Goal: Task Accomplishment & Management: Manage account settings

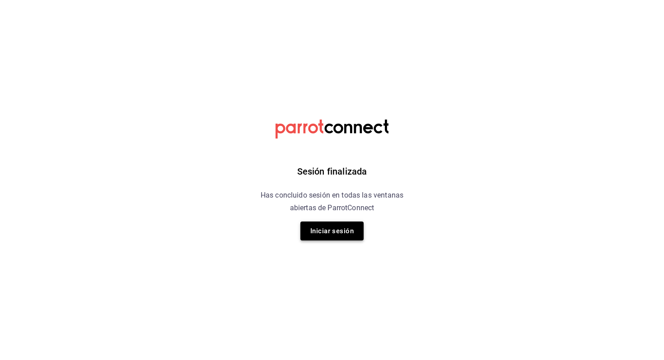
click at [351, 223] on button "Iniciar sesión" at bounding box center [331, 231] width 63 height 19
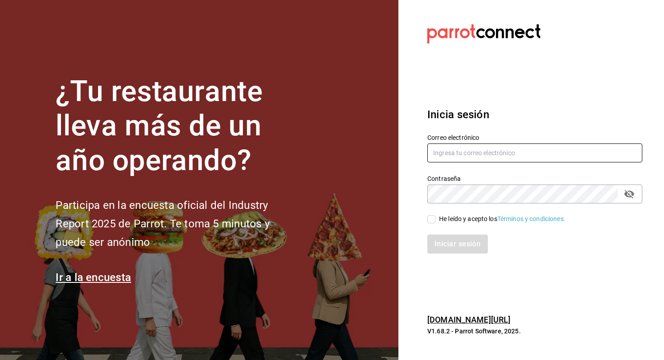
click at [456, 153] on input "text" at bounding box center [534, 153] width 215 height 19
type input "veroyun72@gmail.com"
click at [434, 220] on input "He leído y acepto los Términos y condiciones." at bounding box center [431, 219] width 8 height 8
checkbox input "true"
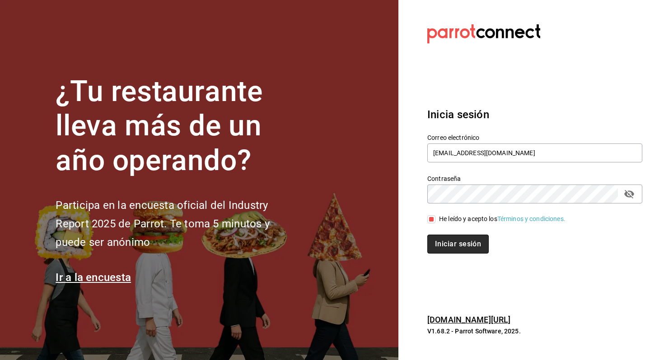
click at [431, 243] on button "Iniciar sesión" at bounding box center [457, 244] width 61 height 19
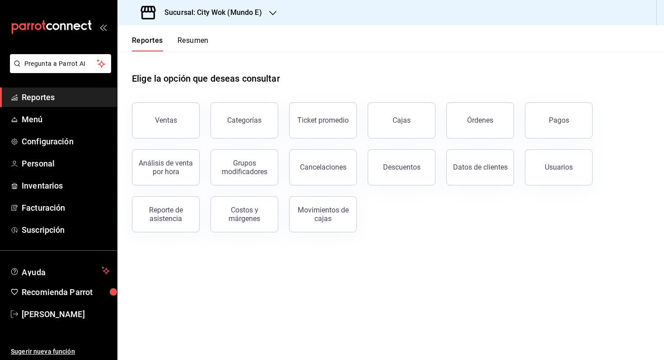
click at [239, 16] on h3 "Sucursal: City Wok (Mundo E)" at bounding box center [209, 12] width 105 height 11
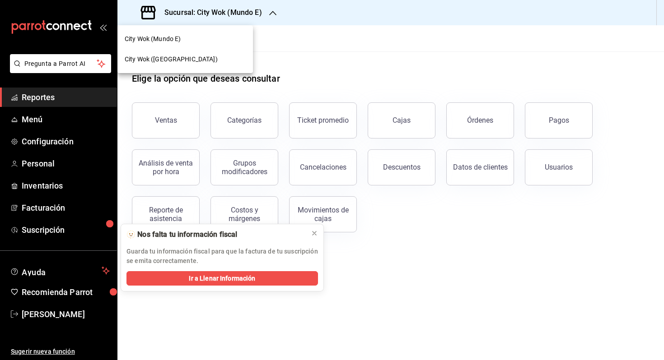
click at [208, 56] on div "City Wok ([GEOGRAPHIC_DATA])" at bounding box center [185, 59] width 121 height 9
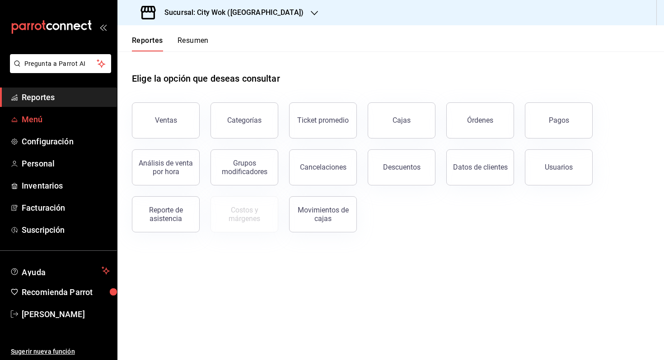
click at [84, 128] on link "Menú" at bounding box center [58, 119] width 117 height 19
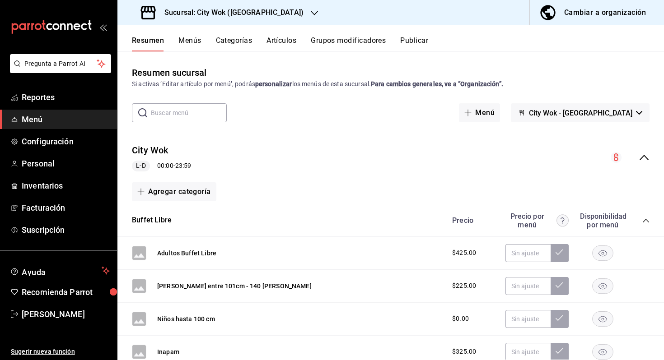
click at [200, 36] on button "Menús" at bounding box center [189, 43] width 23 height 15
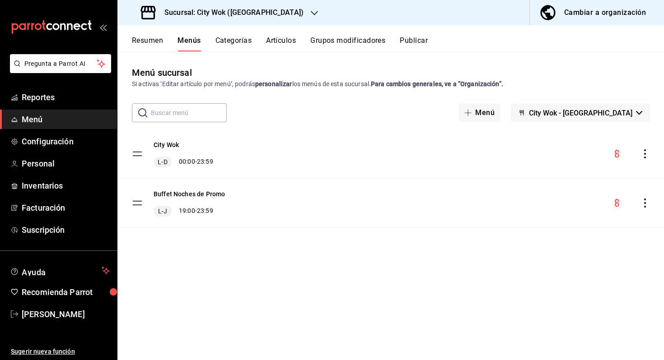
click at [244, 41] on button "Categorías" at bounding box center [233, 43] width 37 height 15
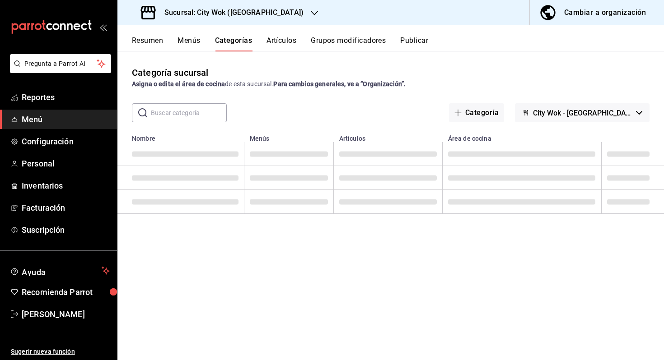
click at [204, 117] on input "text" at bounding box center [189, 113] width 76 height 18
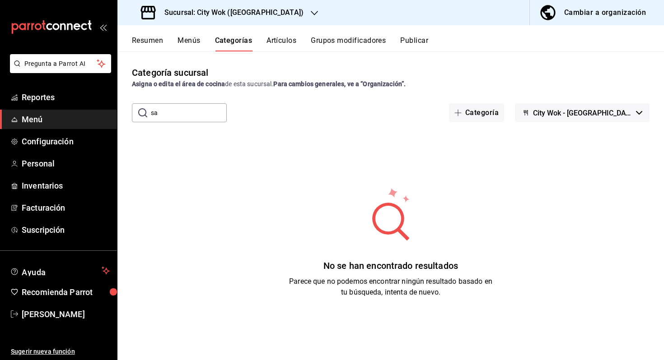
type input "s"
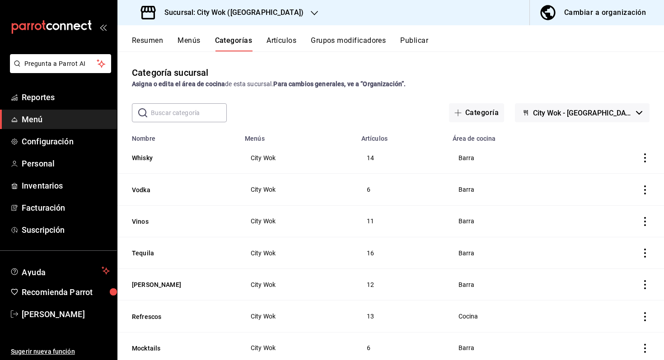
click at [294, 37] on button "Artículos" at bounding box center [281, 43] width 30 height 15
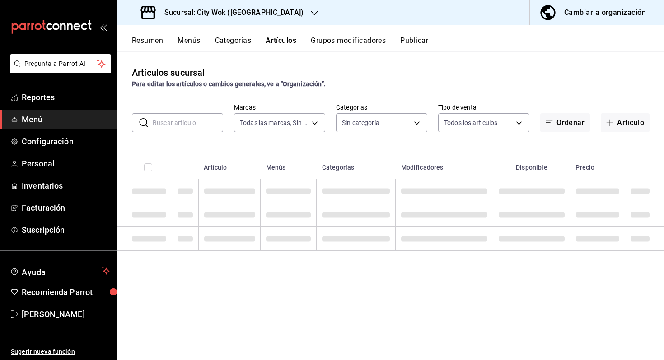
type input "4f784990-fba7-4919-b358-11c2643ffce2"
type input "b4e6e0bb-e1a9-44cf-9840-abf66ad10aae,fb9aa688-62a2-48ab-baeb-afde5ad18035,c1c74…"
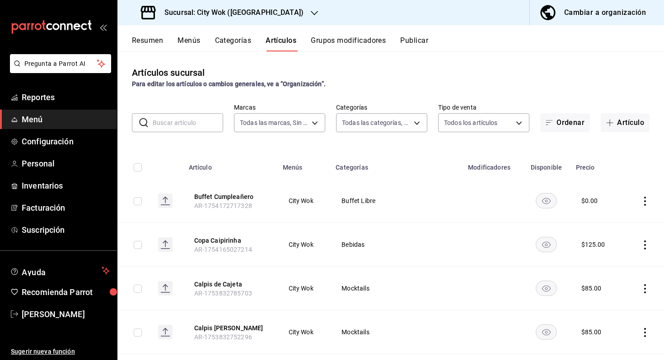
click at [182, 120] on input "text" at bounding box center [188, 123] width 70 height 18
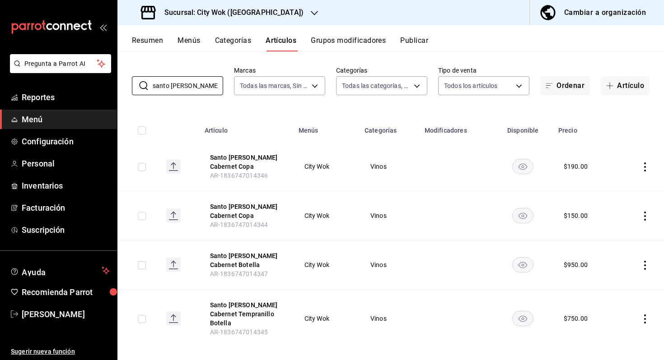
scroll to position [37, 0]
type input "santo [PERSON_NAME]"
click at [643, 314] on icon "actions" at bounding box center [644, 318] width 9 height 9
click at [626, 302] on span "Editar" at bounding box center [617, 299] width 23 height 9
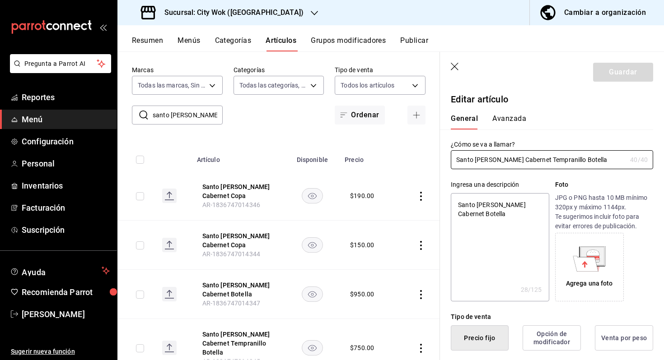
type textarea "x"
type input "$750.00"
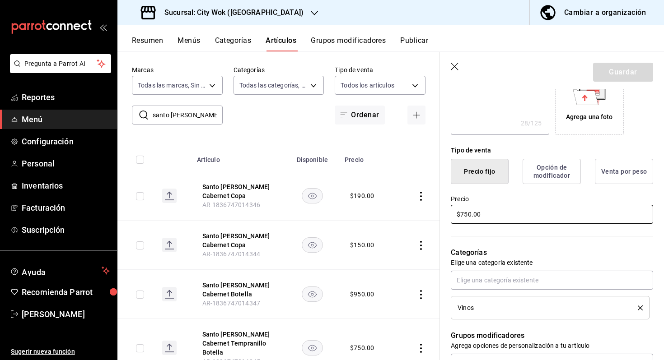
click at [464, 212] on input "$750.00" at bounding box center [552, 214] width 202 height 19
type textarea "x"
type input "$50.00"
type textarea "x"
type input "$950.00"
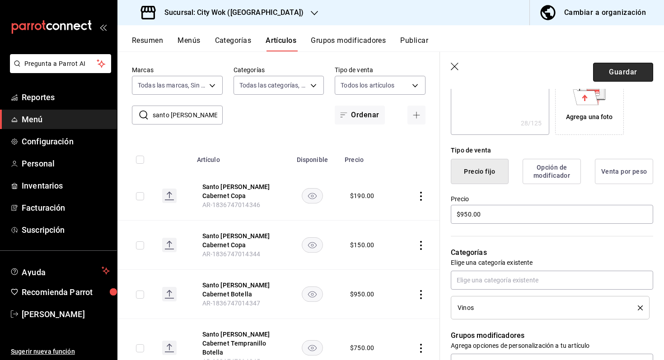
click at [626, 69] on button "Guardar" at bounding box center [623, 72] width 60 height 19
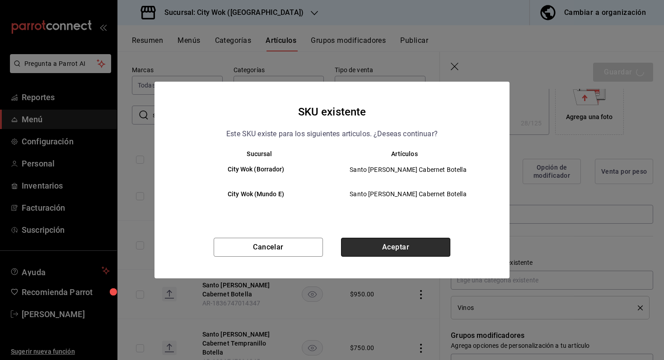
click at [384, 250] on button "Aceptar" at bounding box center [395, 247] width 109 height 19
type textarea "x"
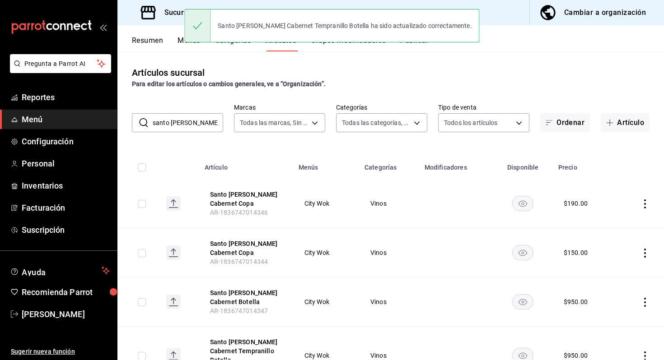
scroll to position [37, 0]
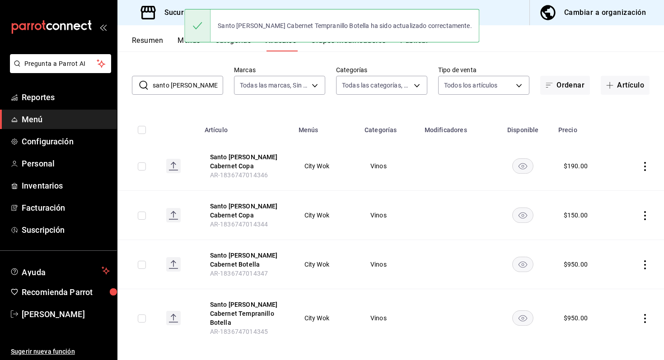
click at [645, 264] on icon "actions" at bounding box center [644, 265] width 9 height 9
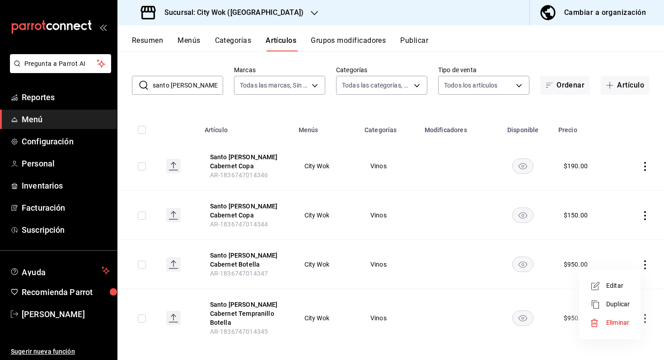
click at [619, 286] on span "Editar" at bounding box center [617, 285] width 23 height 9
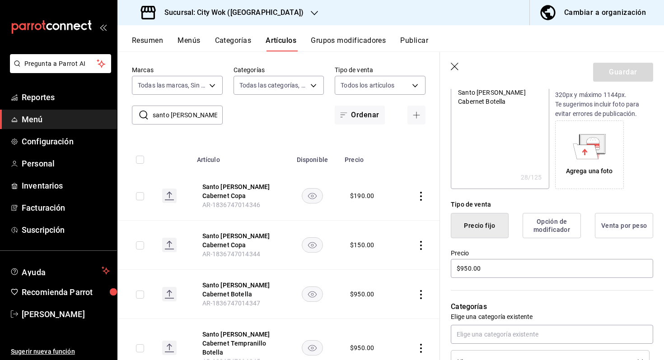
scroll to position [156, 0]
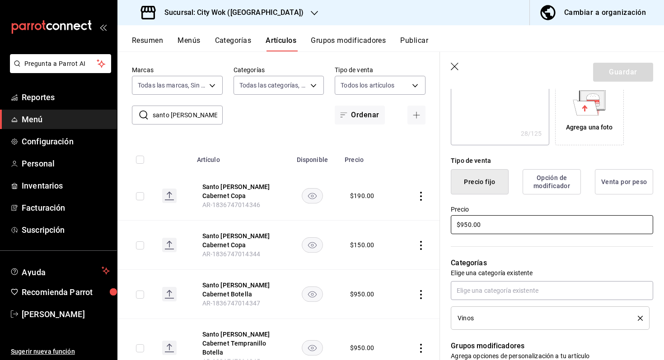
click at [464, 224] on input "$950.00" at bounding box center [552, 224] width 202 height 19
type textarea "x"
type input "$50.00"
type textarea "x"
type input "$750.00"
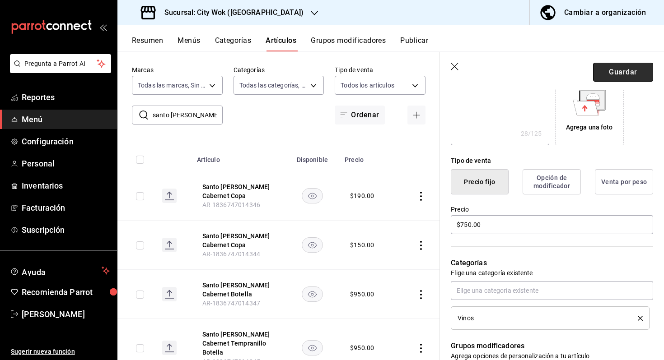
click at [629, 67] on button "Guardar" at bounding box center [623, 72] width 60 height 19
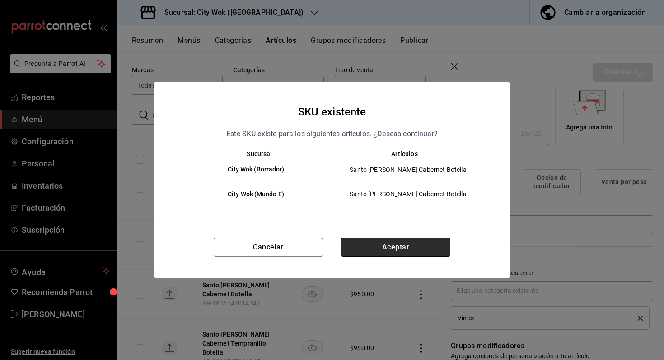
click at [369, 255] on button "Aceptar" at bounding box center [395, 247] width 109 height 19
type textarea "x"
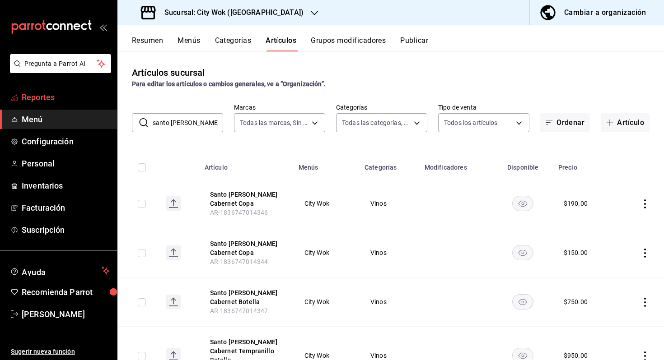
click at [27, 91] on span "Reportes" at bounding box center [66, 97] width 88 height 12
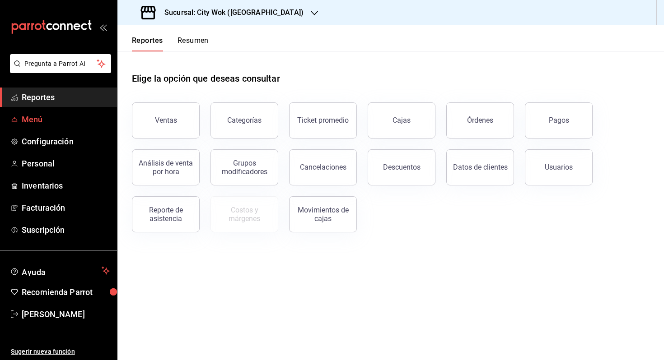
click at [51, 113] on span "Menú" at bounding box center [66, 119] width 88 height 12
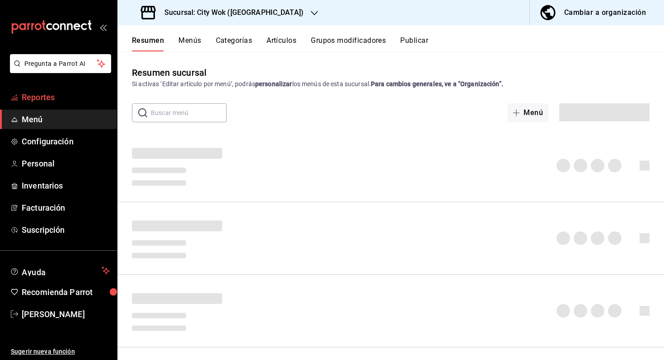
click at [87, 98] on span "Reportes" at bounding box center [66, 97] width 88 height 12
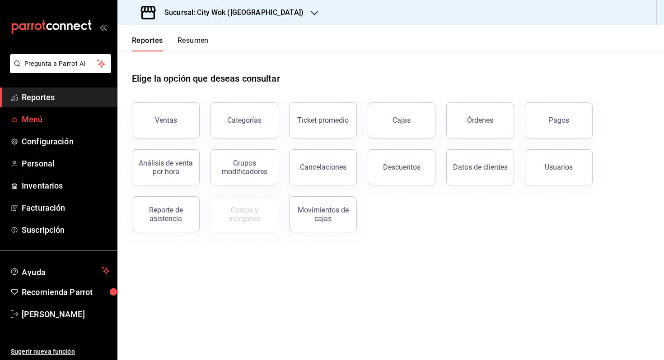
click at [87, 121] on span "Menú" at bounding box center [66, 119] width 88 height 12
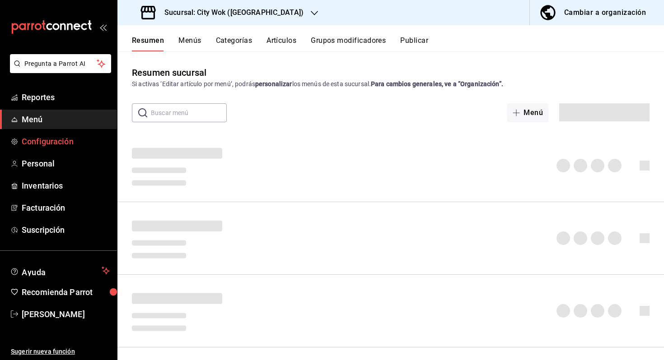
click at [87, 135] on link "Configuración" at bounding box center [58, 141] width 117 height 19
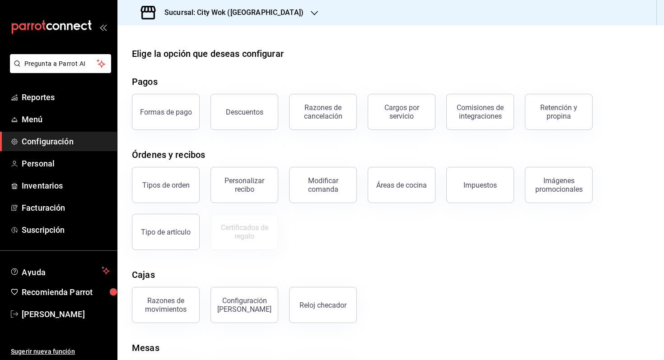
click at [89, 108] on ul "Reportes Menú Configuración Personal Inventarios Facturación Suscripción" at bounding box center [58, 164] width 117 height 152
click at [51, 96] on span "Reportes" at bounding box center [66, 97] width 88 height 12
